Goal: Task Accomplishment & Management: Use online tool/utility

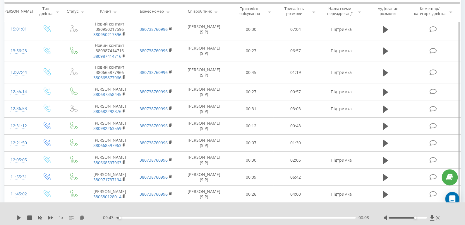
scroll to position [82, 0]
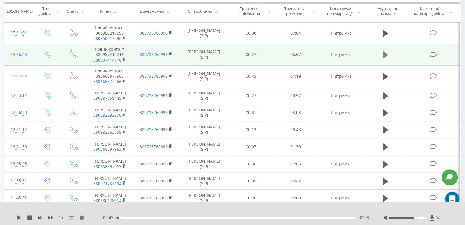
click at [388, 58] on icon at bounding box center [385, 55] width 5 height 8
click at [19, 216] on icon at bounding box center [19, 217] width 5 height 5
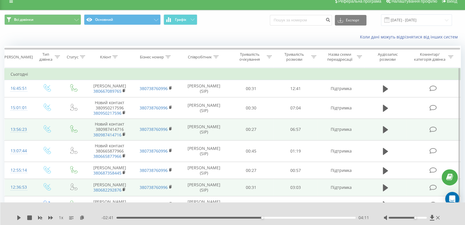
scroll to position [0, 0]
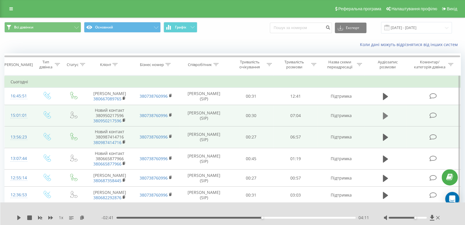
click at [383, 119] on icon at bounding box center [385, 115] width 5 height 7
click at [121, 218] on div "00:01" at bounding box center [236, 217] width 239 height 2
click at [125, 218] on div "00:16" at bounding box center [236, 217] width 239 height 2
click at [128, 217] on div "00:16" at bounding box center [236, 217] width 239 height 2
click at [131, 217] on div "00:21" at bounding box center [236, 217] width 239 height 2
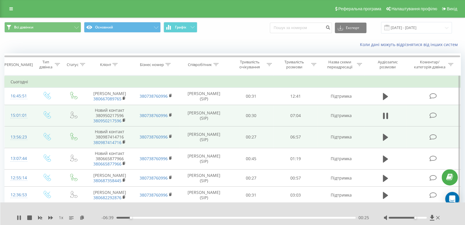
click at [134, 218] on div "00:25" at bounding box center [236, 217] width 239 height 2
click at [139, 218] on div "00:32" at bounding box center [236, 217] width 239 height 2
click at [141, 217] on div "00:44" at bounding box center [236, 217] width 239 height 2
click at [145, 217] on div "00:50" at bounding box center [236, 217] width 239 height 2
click at [149, 218] on div "00:58" at bounding box center [236, 217] width 239 height 2
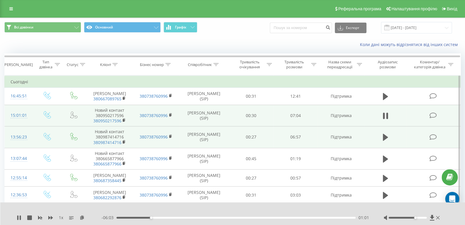
click at [146, 216] on div "- 06:03 01:01 01:01" at bounding box center [236, 217] width 268 height 6
click at [145, 218] on div "00:51" at bounding box center [236, 217] width 239 height 2
click at [141, 217] on div "00:57" at bounding box center [236, 217] width 239 height 2
click at [136, 217] on div "00:45" at bounding box center [236, 217] width 239 height 2
click at [139, 217] on div "00:35" at bounding box center [236, 217] width 239 height 2
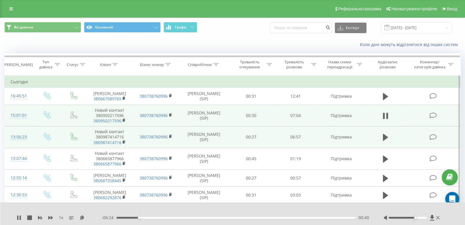
click at [142, 217] on div "00:40" at bounding box center [236, 217] width 239 height 2
click at [143, 217] on div "00:46" at bounding box center [143, 217] width 2 height 2
click at [146, 217] on div "00:48" at bounding box center [236, 217] width 239 height 2
click at [148, 217] on div "00:54" at bounding box center [147, 217] width 2 height 2
click at [151, 217] on div "00:57" at bounding box center [236, 217] width 239 height 2
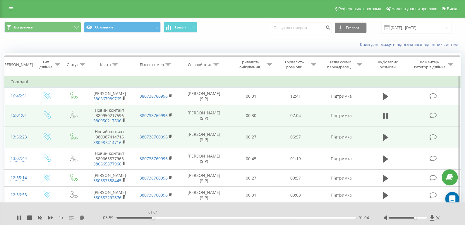
click at [153, 217] on div "01:04" at bounding box center [236, 217] width 239 height 2
click at [155, 217] on div "01:08" at bounding box center [236, 217] width 239 height 2
click at [158, 217] on div "01:09" at bounding box center [236, 217] width 239 height 2
click at [162, 217] on div "01:15" at bounding box center [236, 217] width 239 height 2
click at [167, 217] on div "01:21" at bounding box center [236, 217] width 239 height 2
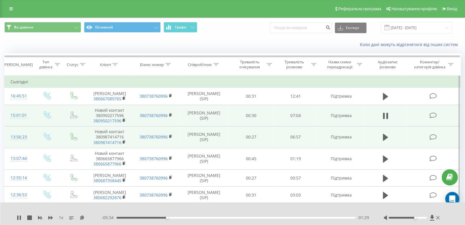
click at [169, 217] on div "01:29" at bounding box center [236, 217] width 239 height 2
click at [173, 218] on div "01:34" at bounding box center [236, 217] width 239 height 2
click at [177, 218] on div "01:43" at bounding box center [236, 217] width 239 height 2
click at [180, 218] on div "01:48" at bounding box center [236, 217] width 239 height 2
click at [184, 217] on div "01:56" at bounding box center [236, 217] width 239 height 2
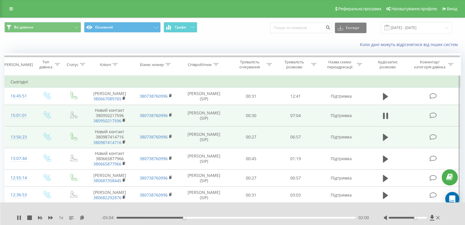
click at [187, 217] on div "02:00" at bounding box center [236, 217] width 239 height 2
click at [189, 217] on div "02:05" at bounding box center [236, 217] width 239 height 2
click at [187, 217] on div "02:05" at bounding box center [236, 217] width 239 height 2
click at [22, 216] on div "1 x" at bounding box center [59, 217] width 85 height 6
click at [17, 215] on icon at bounding box center [17, 217] width 1 height 5
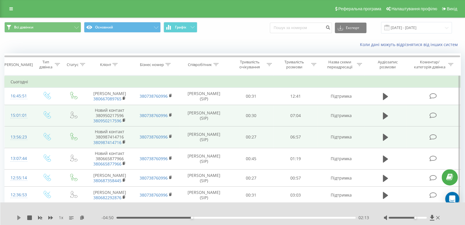
click at [18, 217] on icon at bounding box center [19, 217] width 4 height 5
click at [208, 218] on div "02:38" at bounding box center [236, 217] width 239 height 2
click at [211, 218] on div "- 07:04 00:00 00:00" at bounding box center [236, 217] width 268 height 6
click at [211, 217] on div "02:43" at bounding box center [236, 217] width 239 height 2
click at [135, 217] on div "02:49" at bounding box center [236, 217] width 239 height 2
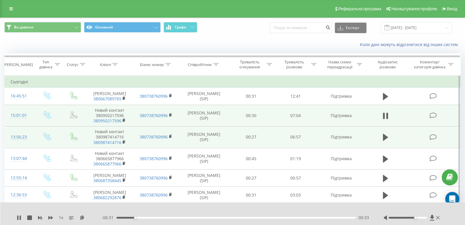
click at [131, 217] on div "00:33" at bounding box center [236, 217] width 239 height 2
click at [133, 217] on div "00:27" at bounding box center [132, 217] width 2 height 2
click at [121, 216] on div "00:29" at bounding box center [236, 217] width 239 height 2
click at [125, 217] on div "00:10" at bounding box center [236, 217] width 239 height 2
click at [129, 218] on div "- 06:48 00:15 00:15" at bounding box center [236, 217] width 268 height 6
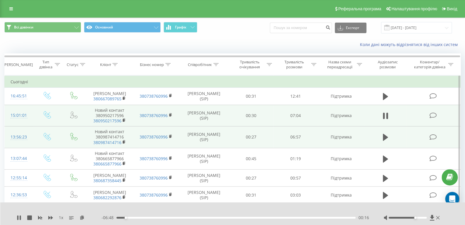
click at [130, 217] on div "00:16" at bounding box center [236, 217] width 239 height 2
click at [132, 217] on div "00:27" at bounding box center [236, 217] width 239 height 2
click at [135, 218] on div "00:27" at bounding box center [236, 217] width 239 height 2
click at [137, 218] on div "00:33" at bounding box center [236, 217] width 239 height 2
click at [140, 218] on div "00:38" at bounding box center [236, 217] width 239 height 2
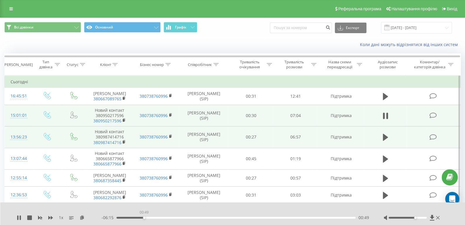
click at [144, 218] on div "00:49" at bounding box center [236, 217] width 239 height 2
click at [148, 217] on div "00:52" at bounding box center [236, 217] width 239 height 2
click at [153, 217] on div "00:58" at bounding box center [236, 217] width 239 height 2
click at [158, 217] on div "01:14" at bounding box center [236, 217] width 239 height 2
click at [163, 217] on div "01:15" at bounding box center [236, 217] width 239 height 2
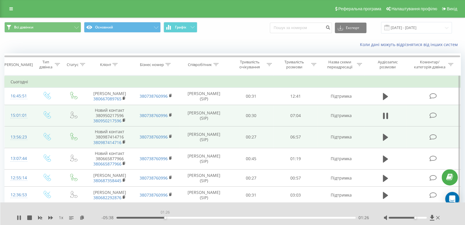
click at [165, 217] on div "01:26" at bounding box center [236, 217] width 239 height 2
click at [169, 218] on div "01:27" at bounding box center [236, 217] width 239 height 2
click at [174, 218] on div "01:34" at bounding box center [236, 217] width 239 height 2
click at [17, 218] on icon at bounding box center [17, 217] width 1 height 5
click at [174, 217] on div "01:42" at bounding box center [236, 217] width 239 height 2
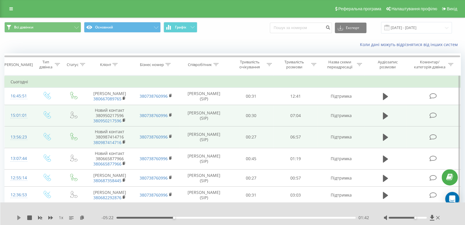
click at [18, 216] on icon at bounding box center [19, 217] width 4 height 5
drag, startPoint x: 415, startPoint y: 217, endPoint x: 469, endPoint y: 219, distance: 53.6
click at [465, 219] on html "[DOMAIN_NAME] Проекти [DOMAIN_NAME] Центр звернень Журнал дзвінків Журнал повід…" at bounding box center [232, 112] width 465 height 225
click at [20, 219] on icon at bounding box center [20, 217] width 1 height 5
click at [18, 215] on icon at bounding box center [19, 217] width 4 height 5
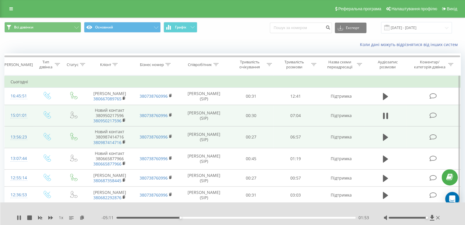
click at [182, 217] on div "01:53" at bounding box center [236, 217] width 239 height 2
click at [184, 217] on div "01:56" at bounding box center [236, 217] width 239 height 2
click at [187, 217] on div "02:02" at bounding box center [236, 217] width 239 height 2
click at [189, 217] on div "02:06" at bounding box center [236, 217] width 239 height 2
click at [192, 217] on div "02:10" at bounding box center [236, 217] width 239 height 2
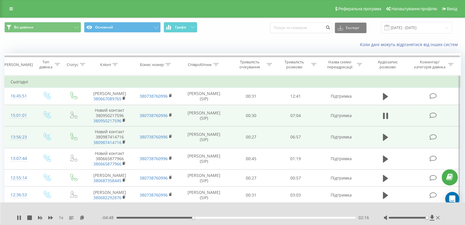
click at [22, 214] on div "1 x" at bounding box center [59, 217] width 85 height 6
click at [21, 216] on icon at bounding box center [19, 217] width 5 height 5
click at [20, 216] on icon at bounding box center [19, 217] width 5 height 5
click at [196, 218] on div "02:17" at bounding box center [236, 217] width 239 height 2
click at [199, 217] on div "02:22" at bounding box center [236, 217] width 239 height 2
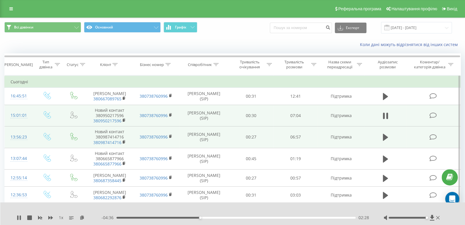
click at [203, 217] on div "02:28" at bounding box center [236, 217] width 239 height 2
click at [206, 216] on div "02:34" at bounding box center [236, 217] width 239 height 2
click at [209, 216] on div "02:38" at bounding box center [236, 217] width 239 height 2
click at [212, 217] on div "02:44" at bounding box center [236, 217] width 239 height 2
click at [217, 218] on div "02:54" at bounding box center [236, 217] width 239 height 2
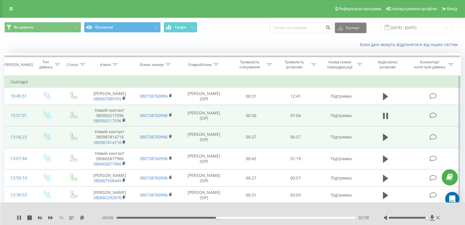
click at [222, 218] on div "02:58" at bounding box center [236, 217] width 239 height 2
click at [225, 218] on div "03:08" at bounding box center [236, 217] width 239 height 2
click at [229, 218] on div "03:14" at bounding box center [236, 217] width 239 height 2
click at [234, 218] on div "03:21" at bounding box center [236, 217] width 239 height 2
click at [241, 217] on div "03:40" at bounding box center [236, 217] width 239 height 2
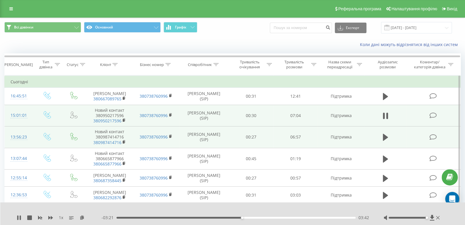
click at [247, 217] on div "03:42" at bounding box center [236, 217] width 239 height 2
click at [256, 217] on div "04:08" at bounding box center [236, 217] width 239 height 2
click at [126, 217] on div "04:25" at bounding box center [236, 217] width 239 height 2
click at [134, 217] on div "00:20" at bounding box center [236, 217] width 239 height 2
click at [138, 216] on div "00:39" at bounding box center [236, 217] width 239 height 2
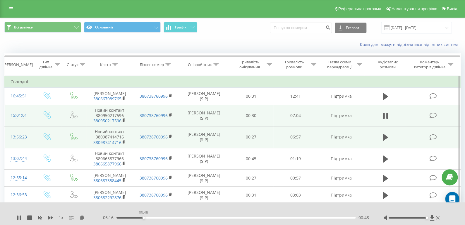
click at [143, 216] on div "00:48" at bounding box center [236, 217] width 239 height 2
click at [150, 217] on div "00:50" at bounding box center [236, 217] width 239 height 2
click at [152, 217] on div "01:03" at bounding box center [236, 217] width 239 height 2
click at [155, 217] on div "01:05" at bounding box center [236, 217] width 239 height 2
click at [161, 217] on div "01:10" at bounding box center [236, 217] width 239 height 2
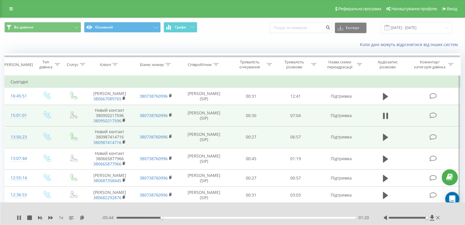
click at [163, 217] on div "01:20" at bounding box center [236, 217] width 239 height 2
click at [170, 217] on div "01:23" at bounding box center [236, 217] width 239 height 2
click at [141, 218] on div "00:43" at bounding box center [236, 217] width 239 height 2
click at [19, 216] on icon at bounding box center [19, 217] width 5 height 5
